Goal: Book appointment/travel/reservation

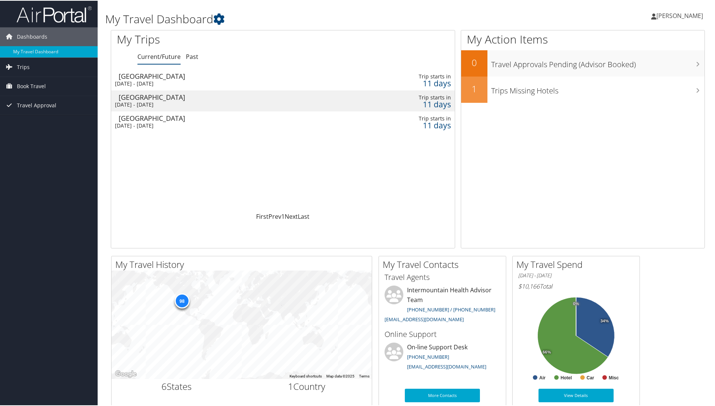
click at [158, 120] on div "Salt Lake City" at bounding box center [227, 117] width 216 height 7
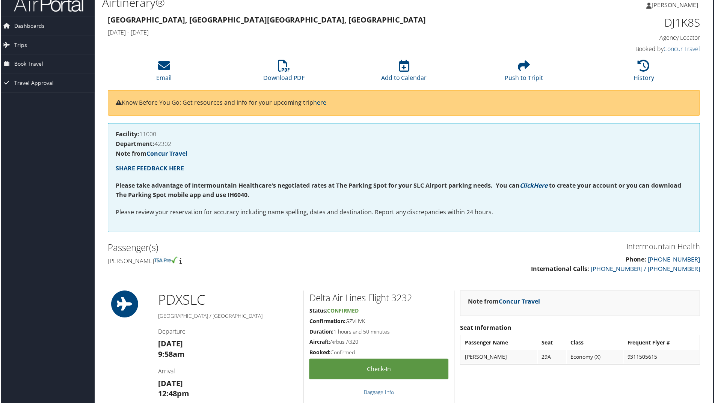
scroll to position [0, 4]
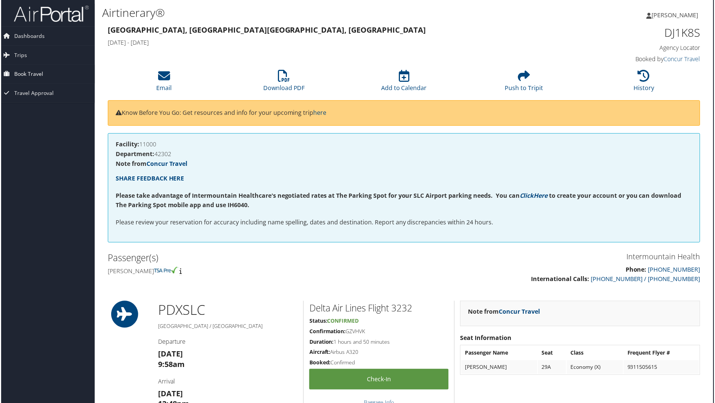
click at [30, 77] on span "Book Travel" at bounding box center [27, 74] width 29 height 19
click at [36, 114] on link "Book/Manage Online Trips" at bounding box center [45, 111] width 98 height 11
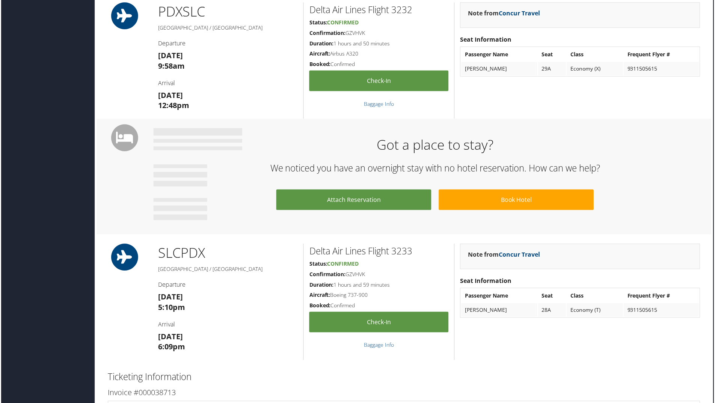
scroll to position [300, 4]
